Goal: Go to known website: Go to known website

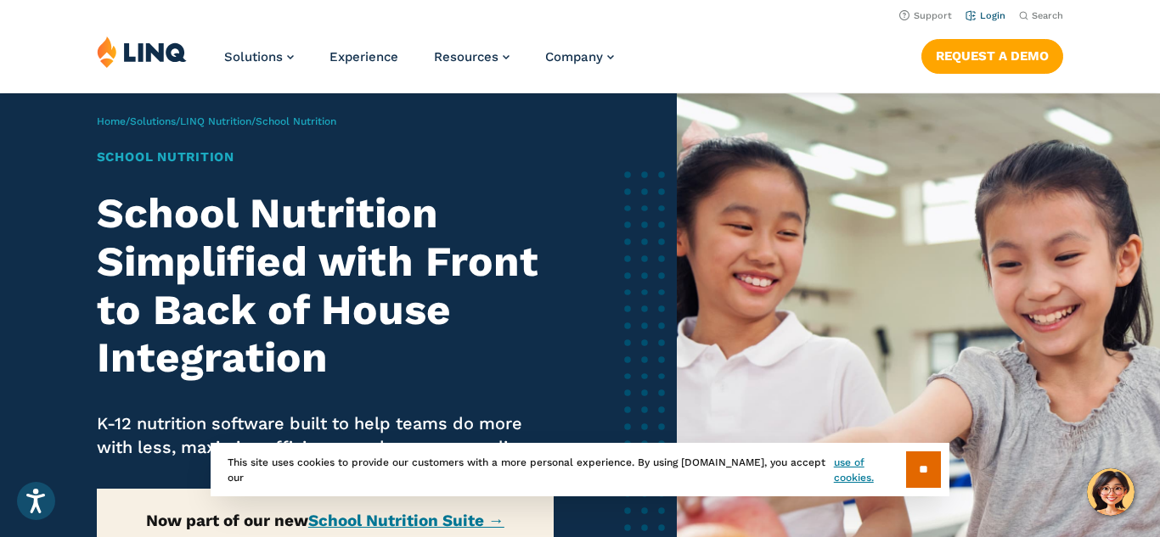
click at [994, 20] on link "Login" at bounding box center [985, 15] width 40 height 11
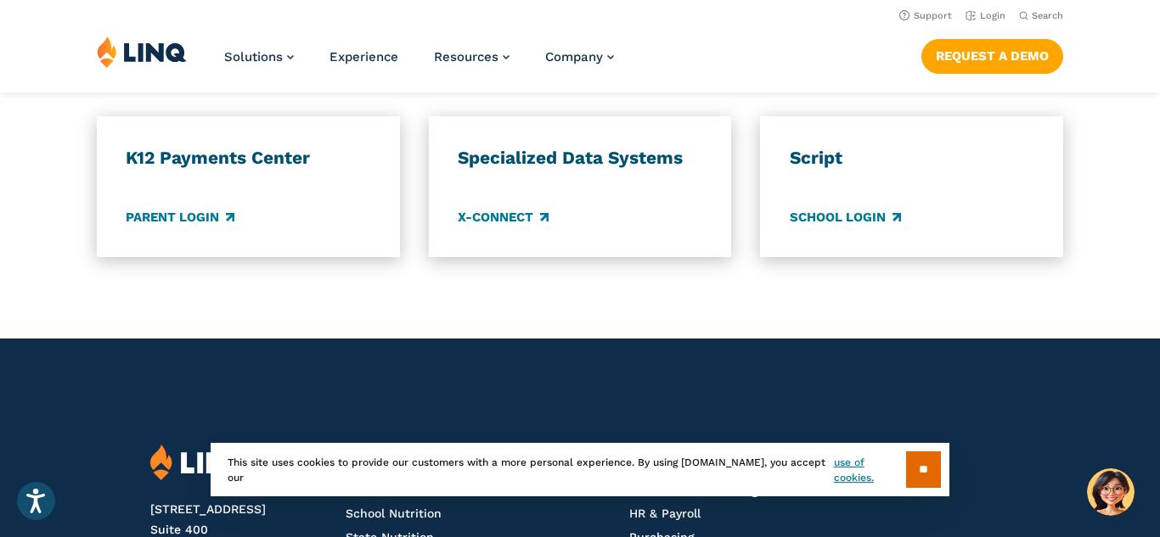
scroll to position [1546, 0]
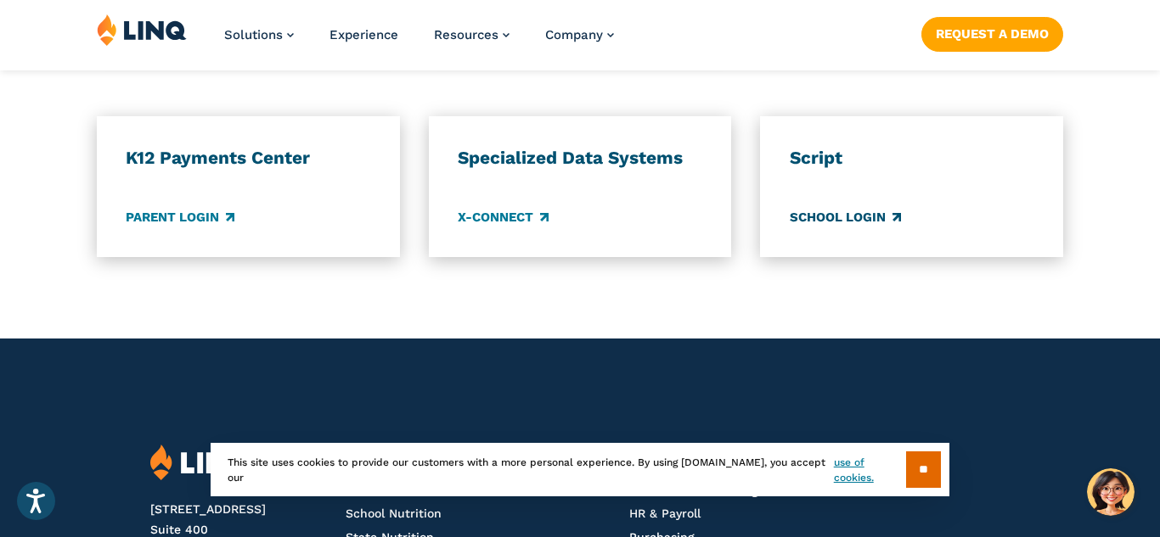
click at [880, 222] on link "School Login" at bounding box center [845, 217] width 111 height 19
